Goal: Complete application form

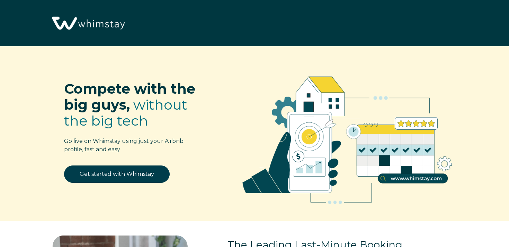
select select "US"
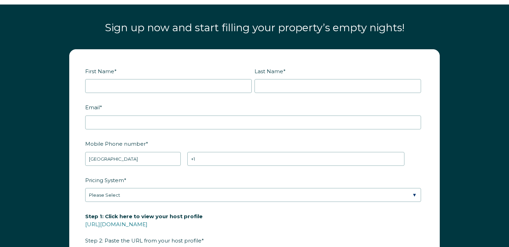
scroll to position [812, 0]
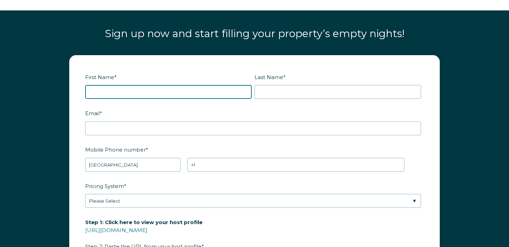
click at [186, 96] on input "First Name *" at bounding box center [168, 92] width 167 height 14
type input "[PERSON_NAME]"
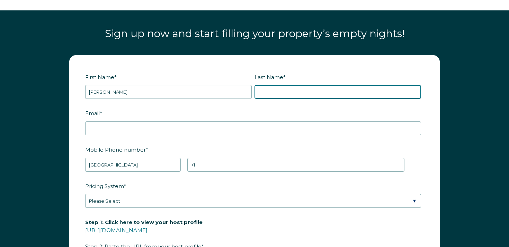
type input "[PERSON_NAME]"
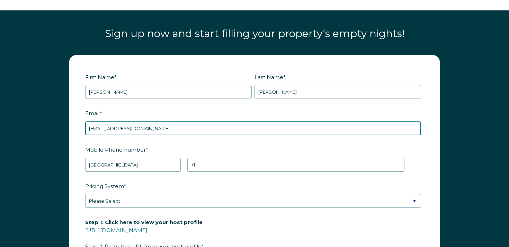
click at [123, 128] on input "[EMAIL_ADDRESS][DOMAIN_NAME]" at bounding box center [253, 128] width 336 height 14
click at [132, 129] on input "[EMAIL_ADDRESS][DOMAIN_NAME]" at bounding box center [253, 128] width 336 height 14
type input "[EMAIL_ADDRESS][DOMAIN_NAME]"
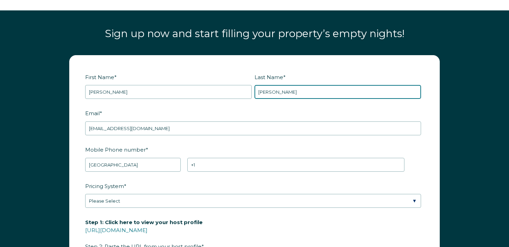
click at [265, 92] on input "[PERSON_NAME]" at bounding box center [338, 92] width 167 height 14
paste input "rbot9"
type input "rbot9"
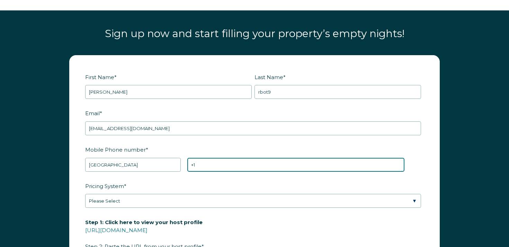
click at [234, 167] on input "+1" at bounding box center [295, 165] width 217 height 14
type input "[PHONE_NUMBER]"
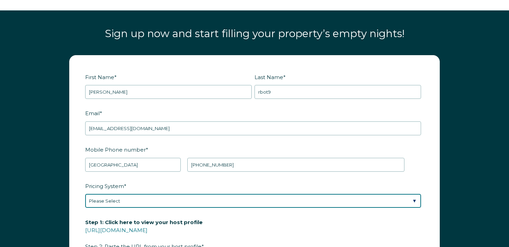
click at [131, 200] on select "Please Select Manual Airbnb Smart Pricing PriceLabs Wheelhouse Beyond Pricing 3…" at bounding box center [253, 201] width 336 height 14
select select "Airbnb Smart Pricing"
click at [85, 194] on select "Please Select Manual Airbnb Smart Pricing PriceLabs Wheelhouse Beyond Pricing 3…" at bounding box center [253, 201] width 336 height 14
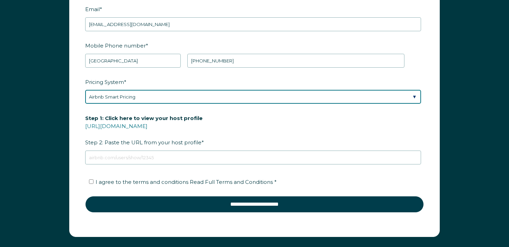
scroll to position [915, 0]
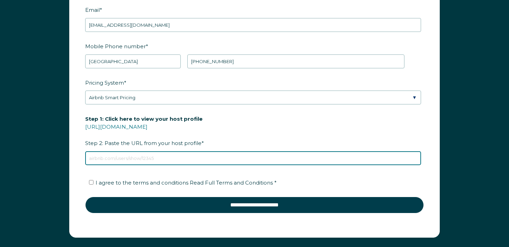
click at [180, 153] on input "Step 1: Click here to view your host profile [URL][DOMAIN_NAME] Step 2: Paste t…" at bounding box center [253, 158] width 336 height 14
type input "[URL][DOMAIN_NAME]"
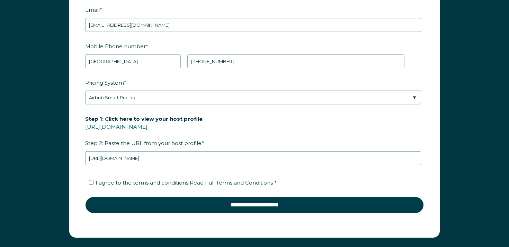
drag, startPoint x: 141, startPoint y: 182, endPoint x: 145, endPoint y: 180, distance: 4.3
click at [141, 182] on span "I agree to the terms and conditions Read Full Terms and Conditions *" at bounding box center [186, 182] width 181 height 7
click at [94, 182] on input "I agree to the terms and conditions Read Full Terms and Conditions *" at bounding box center [91, 182] width 5 height 5
checkbox input "true"
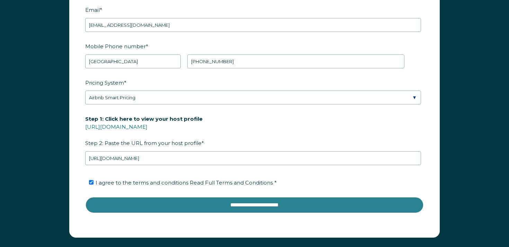
click at [198, 203] on input "**********" at bounding box center [254, 204] width 339 height 17
